Goal: Task Accomplishment & Management: Use online tool/utility

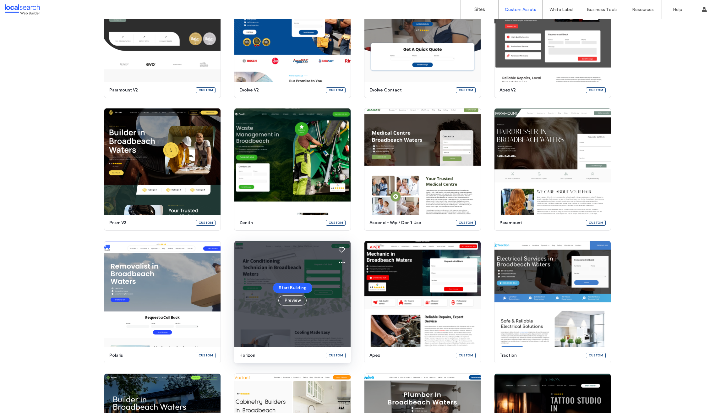
scroll to position [491, 0]
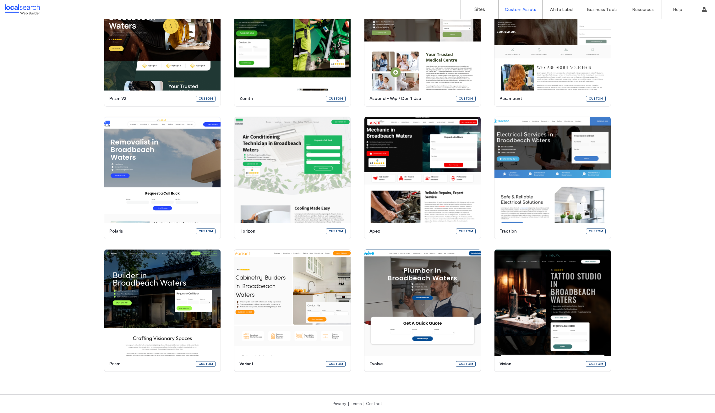
click at [37, 11] on div at bounding box center [40, 9] width 71 height 10
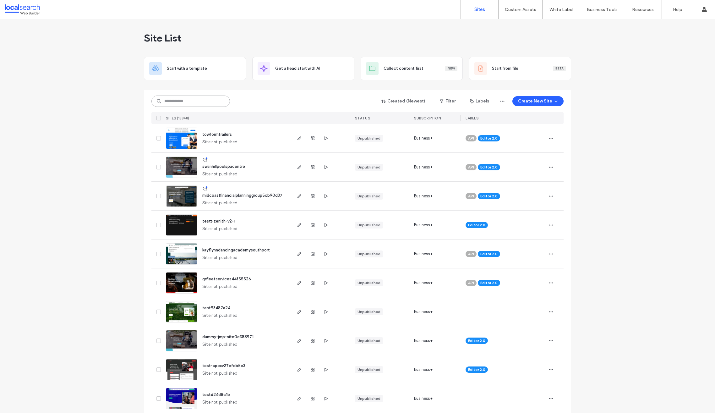
click at [168, 104] on input at bounding box center [190, 100] width 78 height 11
click at [168, 102] on input at bounding box center [190, 100] width 78 height 11
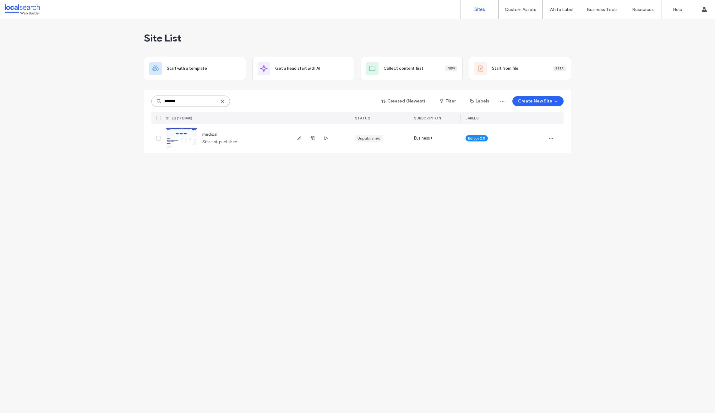
type input "*******"
click at [293, 134] on div at bounding box center [319, 138] width 59 height 29
click at [299, 137] on icon "button" at bounding box center [299, 138] width 5 height 5
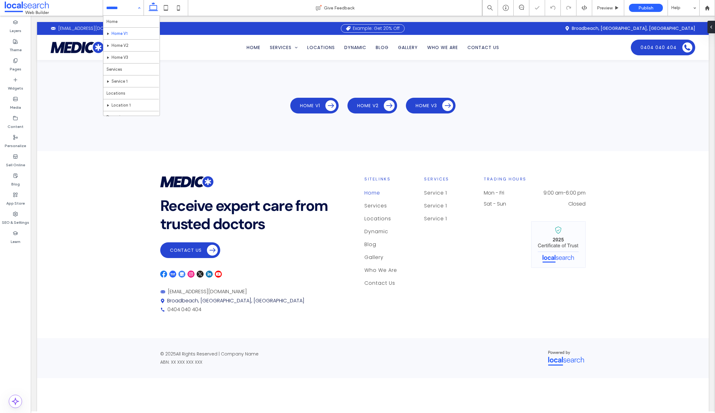
click at [127, 7] on input at bounding box center [121, 8] width 31 height 16
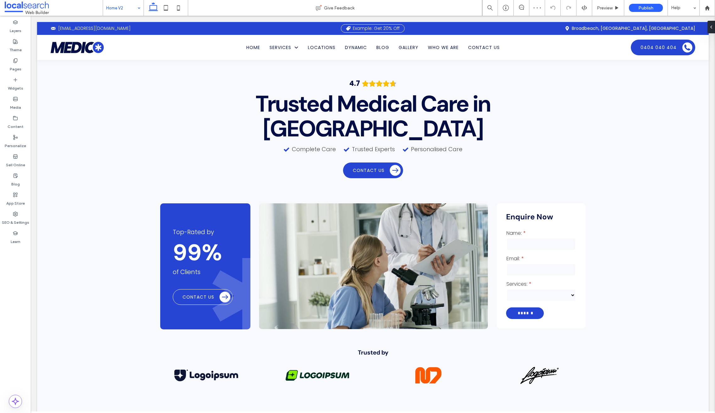
click at [122, 5] on div "Home V2 Give Feedback Preview Publish Help Design Panel Site Comments Team & Cl…" at bounding box center [357, 206] width 715 height 413
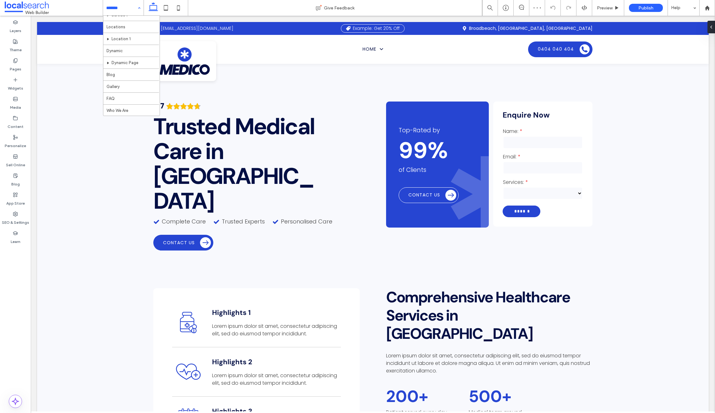
scroll to position [83, 0]
